Goal: Navigation & Orientation: Go to known website

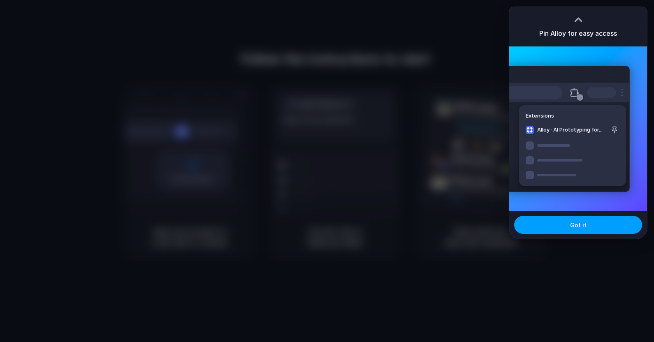
click at [582, 232] on button "Got it" at bounding box center [578, 225] width 128 height 18
